Goal: Transaction & Acquisition: Purchase product/service

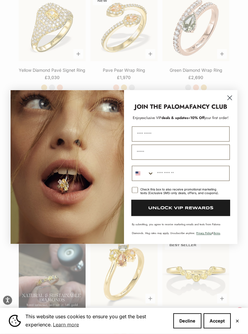
scroll to position [368, 0]
click at [230, 100] on circle "Close dialog" at bounding box center [230, 98] width 10 height 10
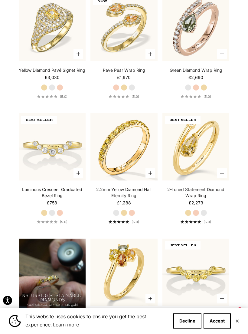
click at [225, 92] on div "Green Diamond Wrap Ring Starting at £2,690 White Gold Rose Gold Yellow Gold (5.…" at bounding box center [195, 82] width 67 height 31
click at [215, 51] on img at bounding box center [196, 28] width 74 height 74
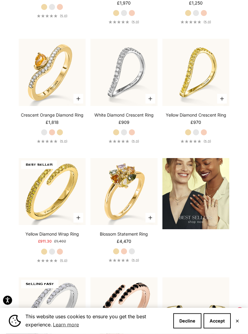
scroll to position [818, 0]
click at [61, 255] on label "Rose Gold" at bounding box center [60, 251] width 7 height 7
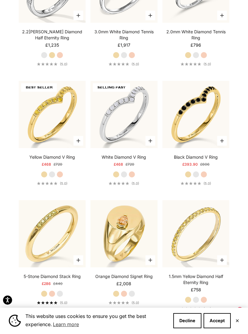
scroll to position [1515, 0]
click at [202, 303] on label "Rose Gold" at bounding box center [204, 299] width 7 height 7
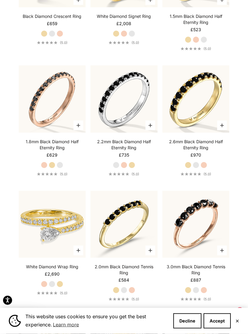
scroll to position [2401, 0]
click at [42, 287] on label "Rose Gold" at bounding box center [44, 283] width 7 height 7
click at [47, 287] on label "Rose Gold" at bounding box center [44, 283] width 7 height 7
click at [46, 287] on label "Rose Gold" at bounding box center [44, 283] width 7 height 7
click at [60, 287] on label "Yellow Gold" at bounding box center [60, 283] width 7 height 7
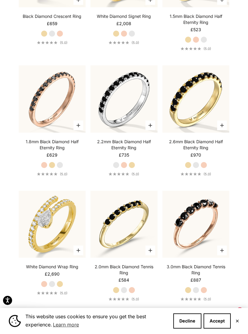
click at [54, 286] on label "White Gold" at bounding box center [52, 283] width 7 height 7
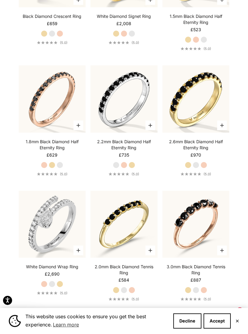
click at [46, 286] on label "Rose Gold" at bounding box center [44, 283] width 7 height 7
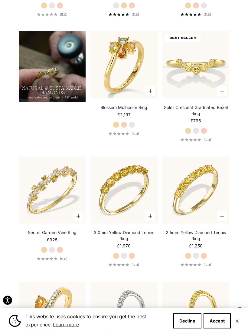
scroll to position [576, 0]
click at [131, 259] on label "Rose Gold" at bounding box center [132, 255] width 7 height 7
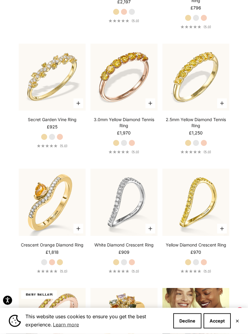
scroll to position [689, 0]
click at [126, 265] on label "White Gold" at bounding box center [124, 261] width 7 height 7
click at [132, 265] on label "Rose Gold" at bounding box center [132, 261] width 7 height 7
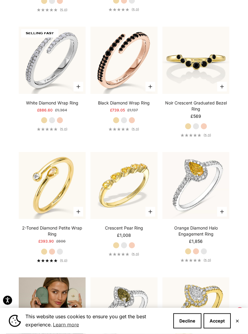
scroll to position [1069, 0]
click at [51, 255] on label "Rose Gold" at bounding box center [52, 251] width 7 height 7
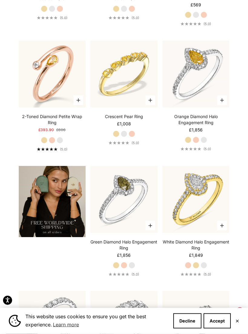
scroll to position [1181, 0]
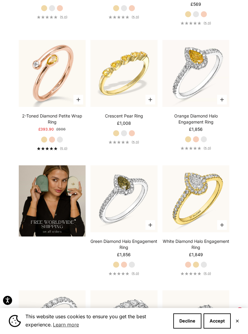
click at [119, 268] on label "Yellow Gold" at bounding box center [116, 264] width 7 height 7
click at [123, 268] on label "Rose Gold" at bounding box center [124, 264] width 7 height 7
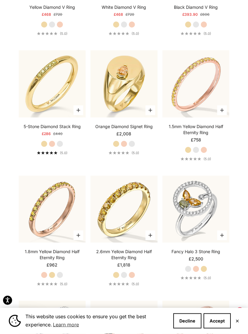
scroll to position [1665, 0]
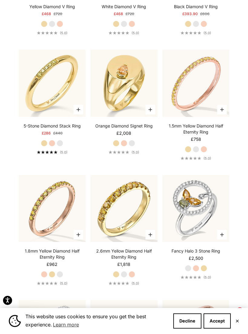
click at [130, 277] on label "Rose Gold" at bounding box center [132, 274] width 7 height 7
click at [55, 267] on sale-price "Starting at £962" at bounding box center [52, 264] width 11 height 6
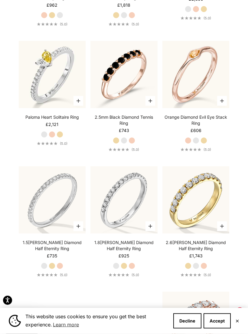
scroll to position [1924, 0]
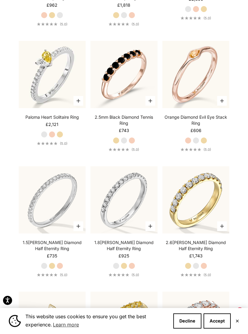
click at [134, 268] on label "Rose Gold" at bounding box center [132, 265] width 7 height 7
click at [204, 269] on label "Rose Gold" at bounding box center [204, 265] width 7 height 7
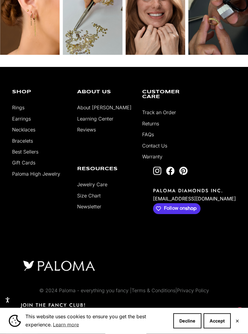
scroll to position [3164, 0]
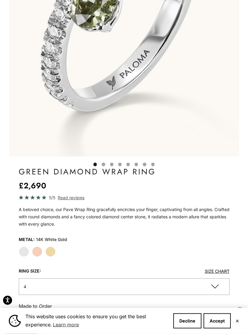
scroll to position [172, 0]
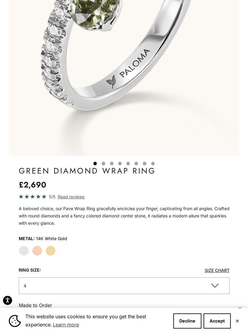
click at [38, 252] on label "Rose Gold" at bounding box center [37, 250] width 10 height 10
